Goal: Find contact information: Find contact information

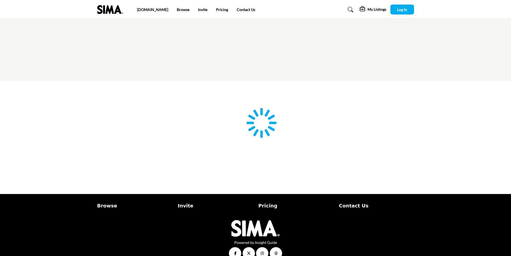
type input "**********"
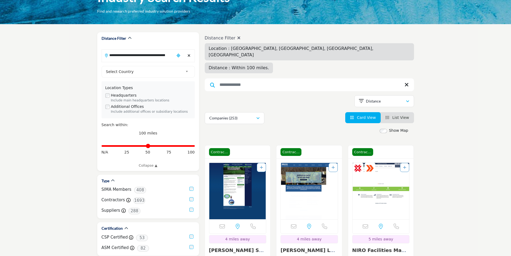
scroll to position [54, 0]
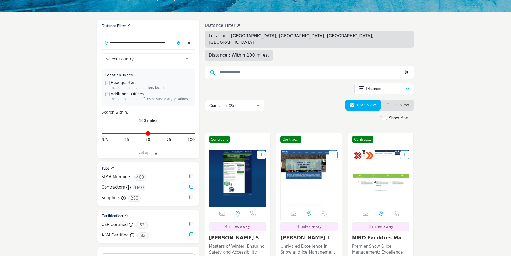
click at [255, 244] on p "Masters of Winter: Ensuring Safety and Accessibility Through Premier Snow and I…" at bounding box center [237, 253] width 57 height 18
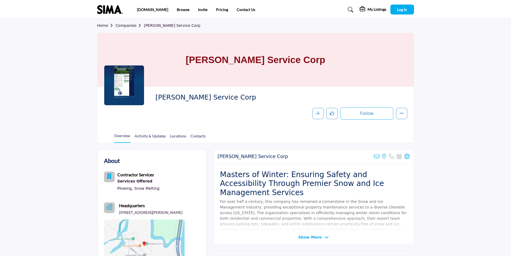
click at [220, 96] on span "[PERSON_NAME] Service Corp" at bounding box center [215, 97] width 121 height 9
click at [220, 96] on span "Coughlin Service Corp" at bounding box center [215, 97] width 121 height 9
drag, startPoint x: 220, startPoint y: 96, endPoint x: 212, endPoint y: 99, distance: 8.6
click at [212, 99] on span "Coughlin Service Corp" at bounding box center [215, 97] width 121 height 9
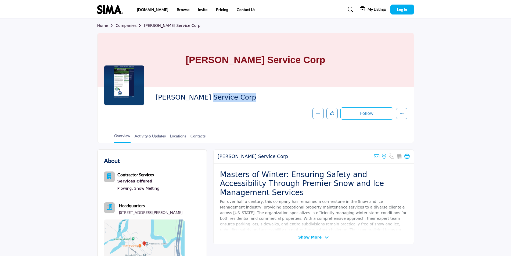
click at [212, 99] on span "Coughlin Service Corp" at bounding box center [215, 97] width 121 height 9
drag, startPoint x: 212, startPoint y: 99, endPoint x: 208, endPoint y: 100, distance: 3.8
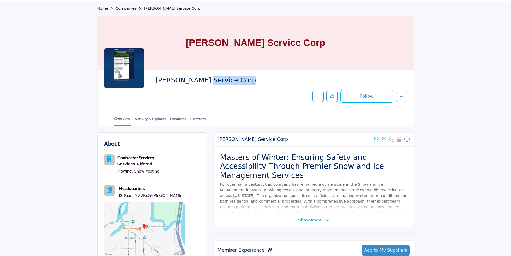
scroll to position [27, 0]
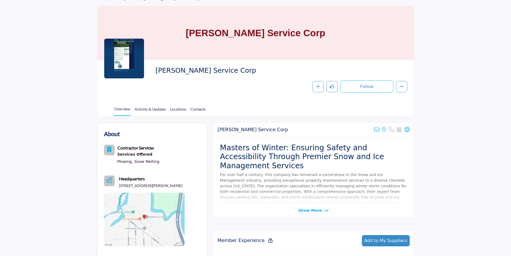
click at [309, 211] on span "Show More" at bounding box center [309, 211] width 23 height 6
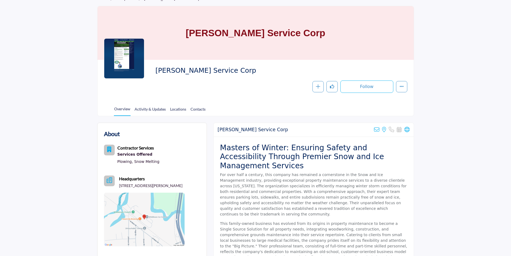
click at [287, 148] on h2 "Masters of Winter: Ensuring Safety and Accessibility Through Premier Snow and I…" at bounding box center [313, 156] width 187 height 27
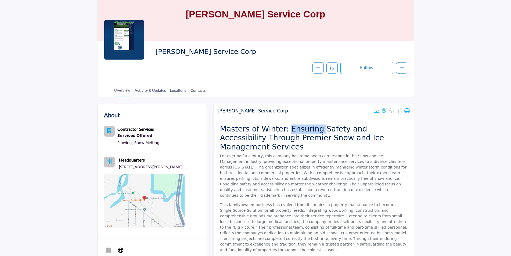
scroll to position [54, 0]
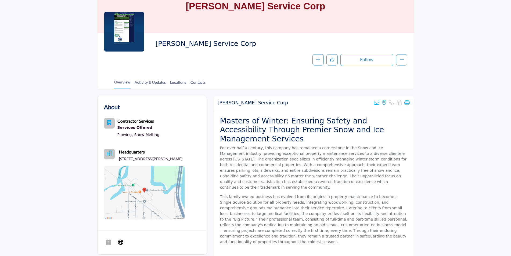
click at [274, 110] on div "Coughlin Service Corp Sorry, but we don't have an email address for this listin…" at bounding box center [313, 103] width 200 height 14
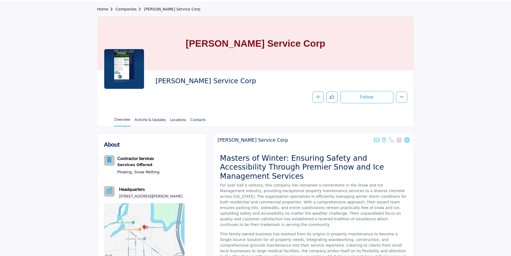
scroll to position [0, 0]
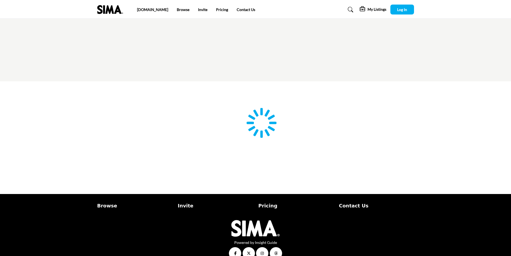
scroll to position [11, 0]
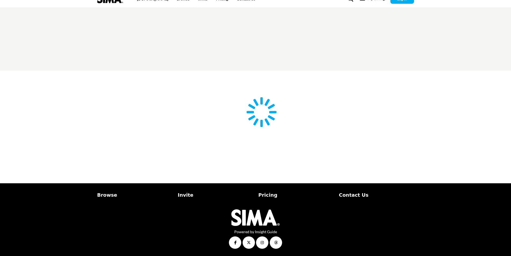
type input "**********"
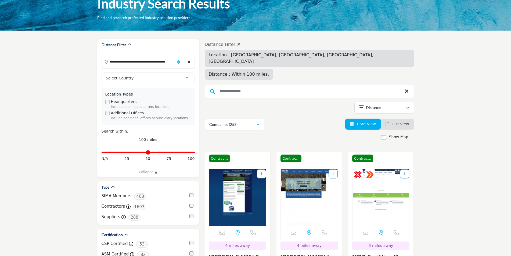
scroll to position [27, 0]
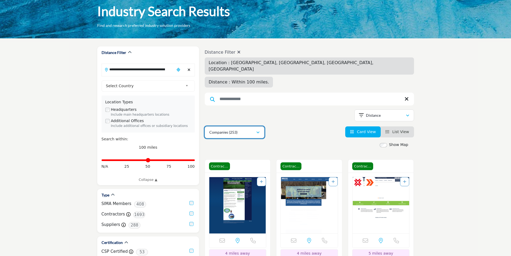
click at [245, 126] on button "Companies (253)" at bounding box center [235, 132] width 60 height 12
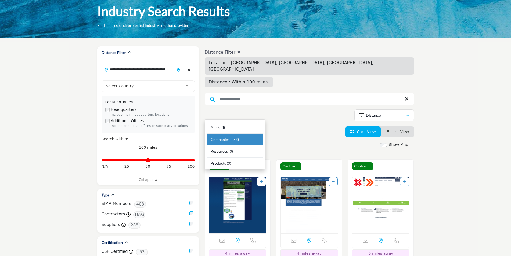
click at [298, 126] on div "Companies (253) All (253) Companies (253) Resources (0) Products (0)" at bounding box center [309, 132] width 209 height 12
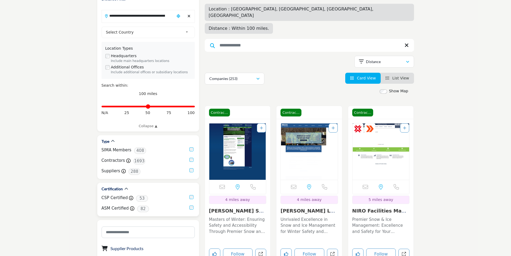
scroll to position [107, 0]
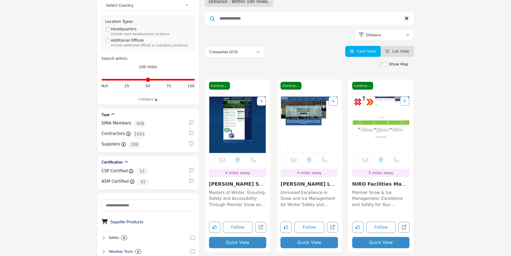
click at [238, 79] on div "Contractor Contractor" at bounding box center [238, 85] width 66 height 13
click at [239, 97] on img "Open Listing in new tab" at bounding box center [237, 125] width 57 height 56
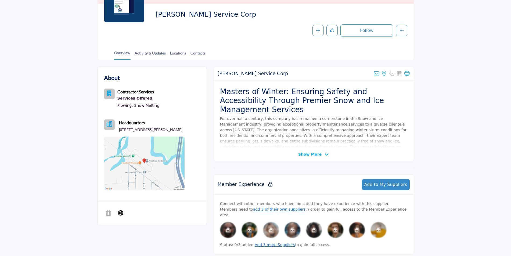
scroll to position [81, 0]
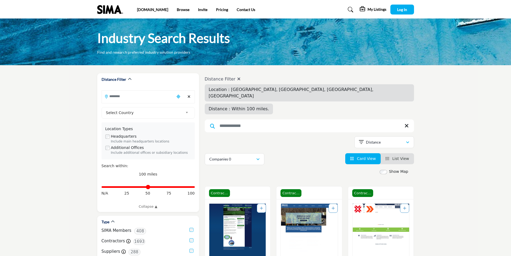
type input "**********"
click at [177, 9] on link "Browse" at bounding box center [183, 9] width 13 height 5
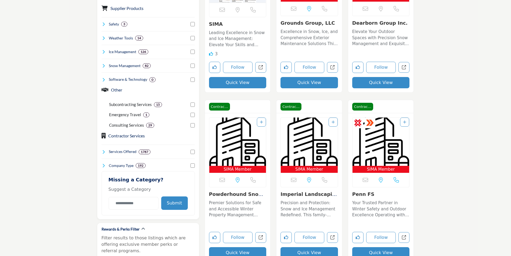
scroll to position [161, 0]
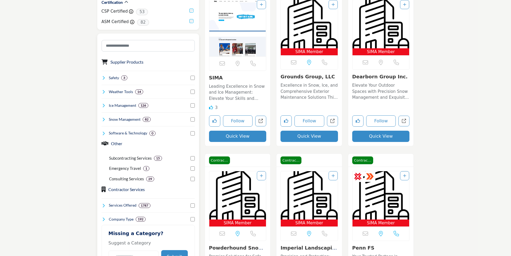
click at [131, 119] on h4 "Snow Management" at bounding box center [125, 119] width 32 height 5
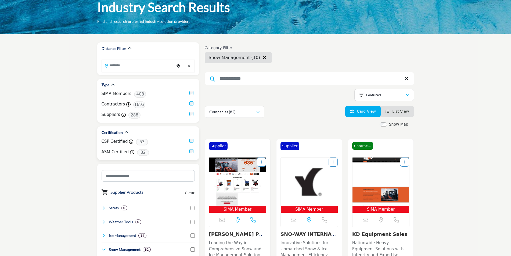
scroll to position [81, 0]
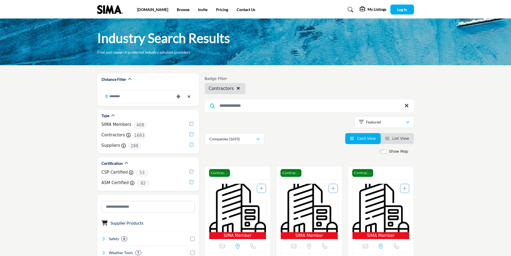
click at [393, 138] on link "List View" at bounding box center [397, 138] width 24 height 4
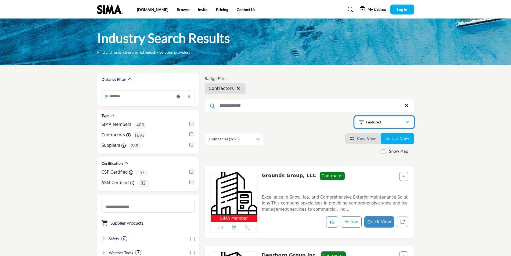
click at [389, 119] on div "Featured" at bounding box center [382, 122] width 47 height 6
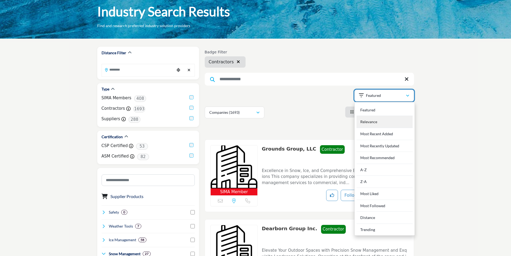
scroll to position [27, 0]
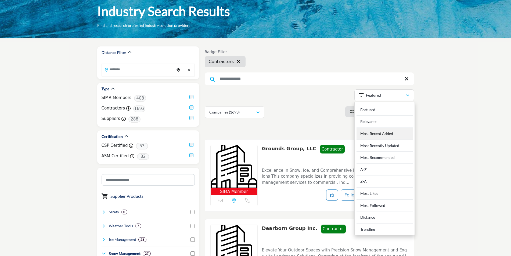
click at [391, 135] on div "Most Recent Added" at bounding box center [384, 134] width 56 height 12
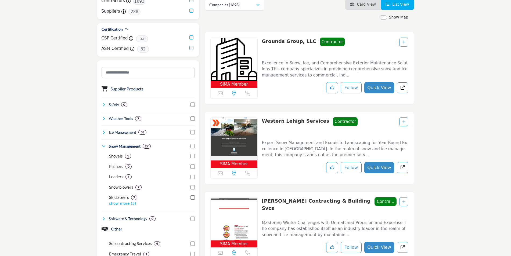
scroll to position [161, 0]
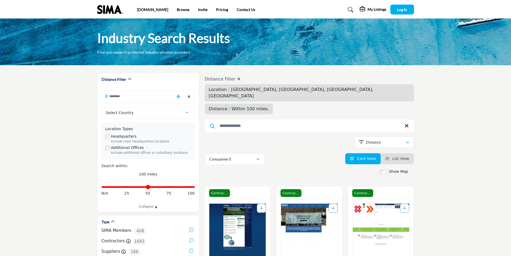
type input "**********"
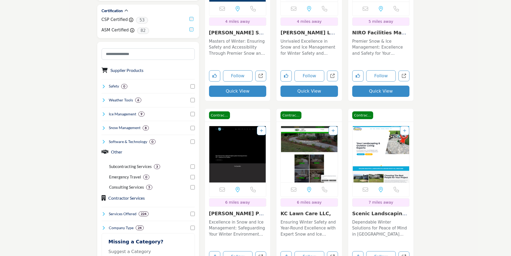
scroll to position [269, 0]
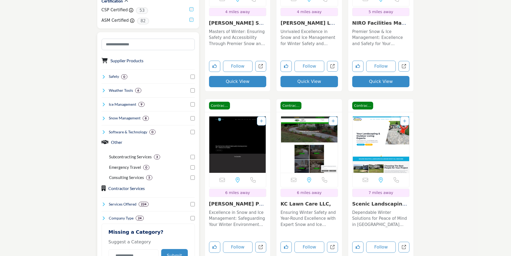
click at [132, 206] on h4 "Services Offered" at bounding box center [123, 204] width 28 height 5
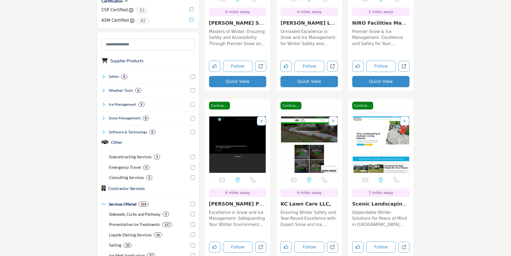
scroll to position [295, 0]
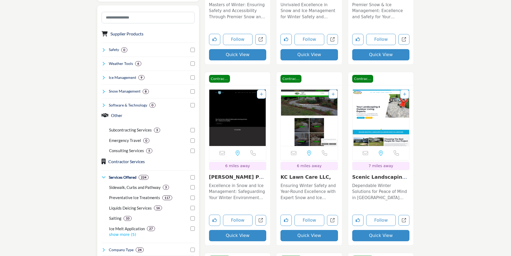
click at [127, 179] on h4 "Services Offered" at bounding box center [123, 177] width 28 height 5
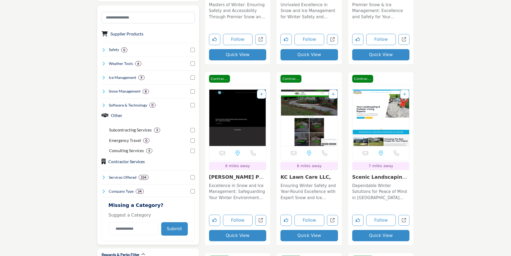
click at [124, 192] on h4 "Company Type" at bounding box center [121, 191] width 25 height 5
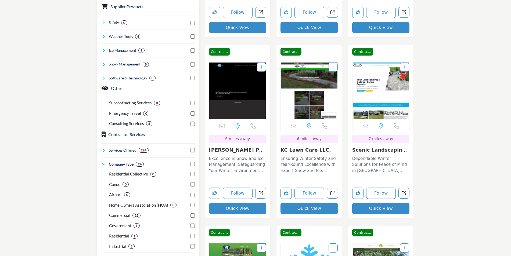
scroll to position [322, 0]
click at [129, 164] on h4 "Company Type" at bounding box center [121, 164] width 25 height 5
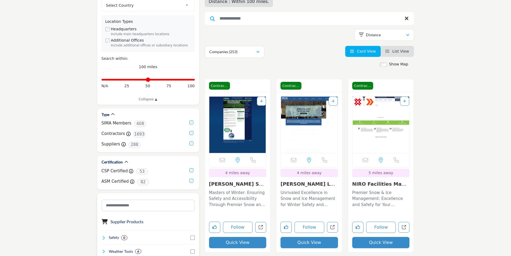
scroll to position [0, 0]
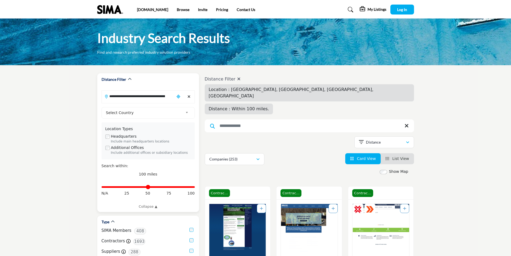
click at [160, 97] on input "**********" at bounding box center [138, 96] width 73 height 10
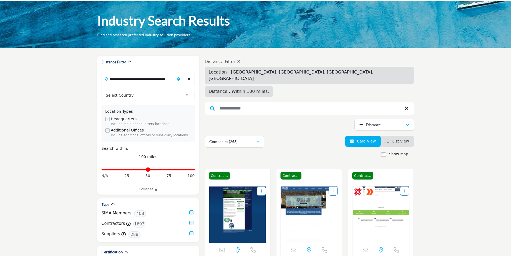
scroll to position [27, 0]
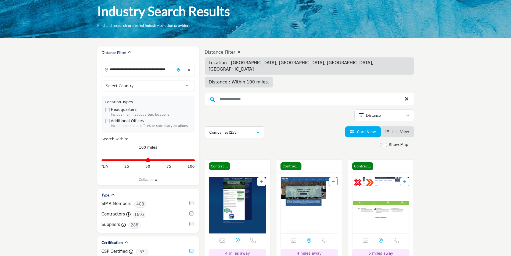
click at [235, 184] on img "Open Listing in new tab" at bounding box center [237, 205] width 57 height 56
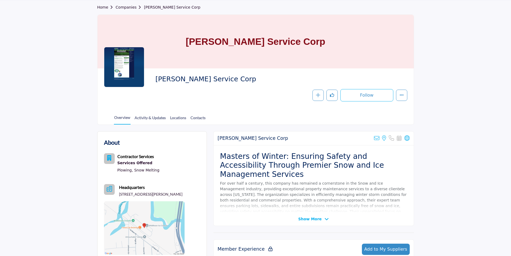
scroll to position [27, 0]
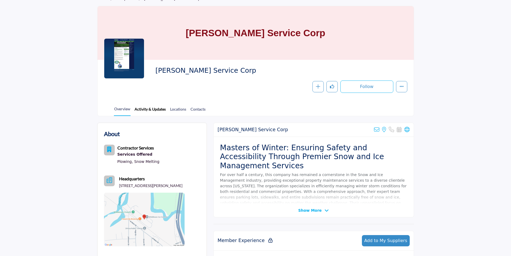
click at [147, 110] on link "Activity & Updates" at bounding box center [150, 110] width 32 height 9
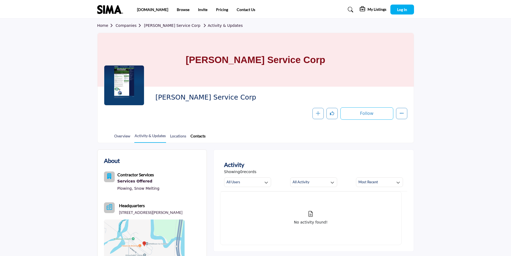
click at [192, 136] on link "Contacts" at bounding box center [198, 137] width 16 height 9
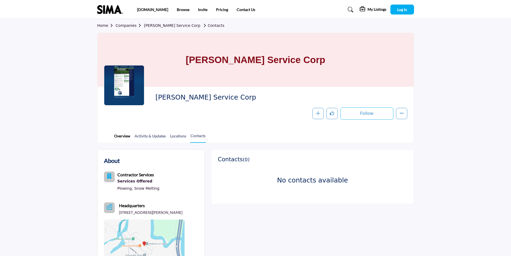
click at [120, 136] on link "Overview" at bounding box center [122, 137] width 17 height 9
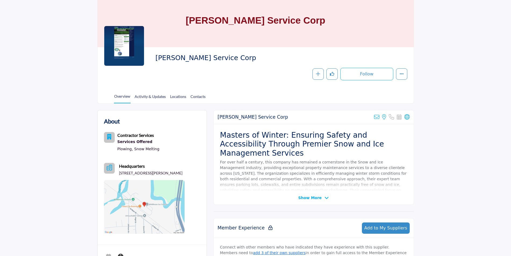
scroll to position [27, 0]
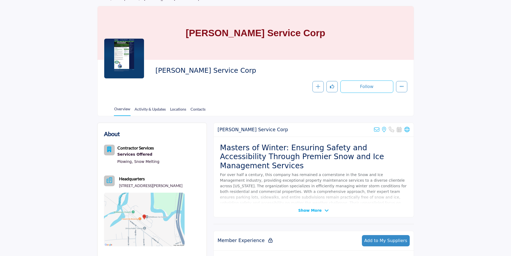
click at [153, 184] on p "[STREET_ADDRESS][PERSON_NAME]" at bounding box center [150, 185] width 63 height 5
drag, startPoint x: 153, startPoint y: 184, endPoint x: 128, endPoint y: 184, distance: 25.0
click at [128, 184] on p "[STREET_ADDRESS][PERSON_NAME]" at bounding box center [150, 185] width 63 height 5
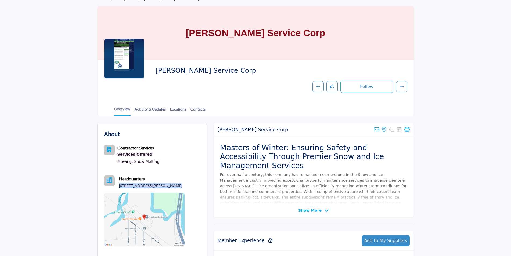
click at [128, 184] on p "[STREET_ADDRESS][PERSON_NAME]" at bounding box center [150, 185] width 63 height 5
drag, startPoint x: 128, startPoint y: 184, endPoint x: 145, endPoint y: 186, distance: 17.6
click at [145, 186] on p "[STREET_ADDRESS][PERSON_NAME]" at bounding box center [150, 185] width 63 height 5
click at [150, 184] on p "[STREET_ADDRESS][PERSON_NAME]" at bounding box center [150, 185] width 63 height 5
click at [151, 184] on p "[STREET_ADDRESS][PERSON_NAME]" at bounding box center [150, 185] width 63 height 5
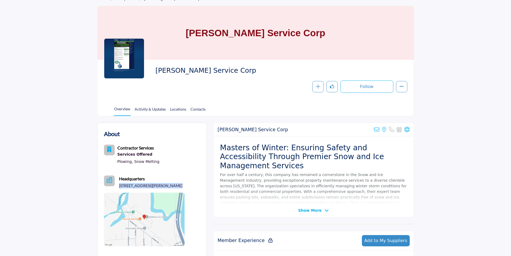
drag, startPoint x: 151, startPoint y: 184, endPoint x: 163, endPoint y: 184, distance: 11.8
click at [162, 183] on div "Headquarters [STREET_ADDRESS][PERSON_NAME]" at bounding box center [150, 182] width 63 height 13
click at [169, 186] on p "[STREET_ADDRESS][PERSON_NAME]" at bounding box center [150, 185] width 63 height 5
click at [170, 186] on p "[STREET_ADDRESS][PERSON_NAME]" at bounding box center [150, 185] width 63 height 5
drag, startPoint x: 171, startPoint y: 186, endPoint x: 118, endPoint y: 186, distance: 53.2
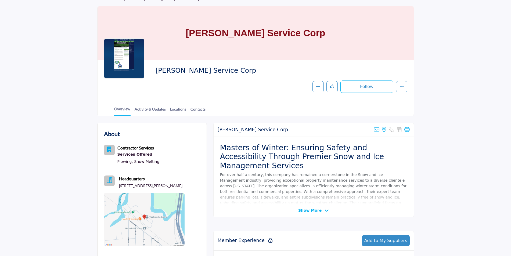
click at [118, 186] on div "Headquarters [STREET_ADDRESS][PERSON_NAME]" at bounding box center [144, 182] width 81 height 13
copy p "[STREET_ADDRESS][PERSON_NAME]"
